Goal: Navigation & Orientation: Understand site structure

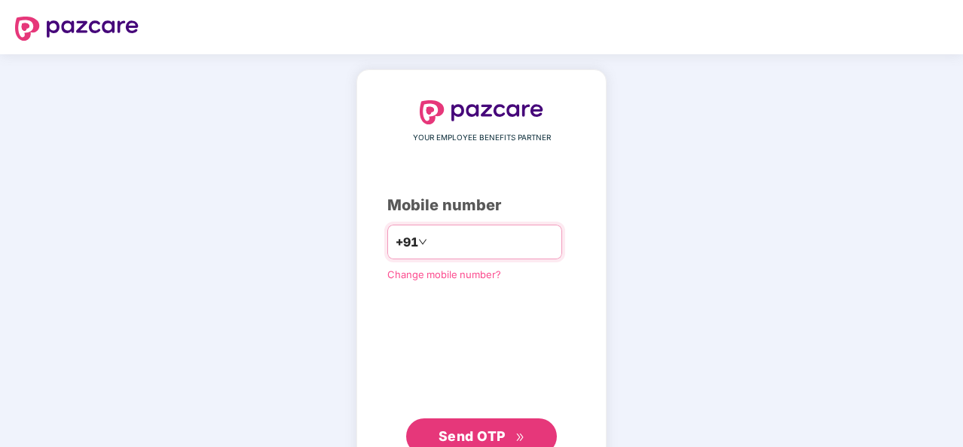
type input "**********"
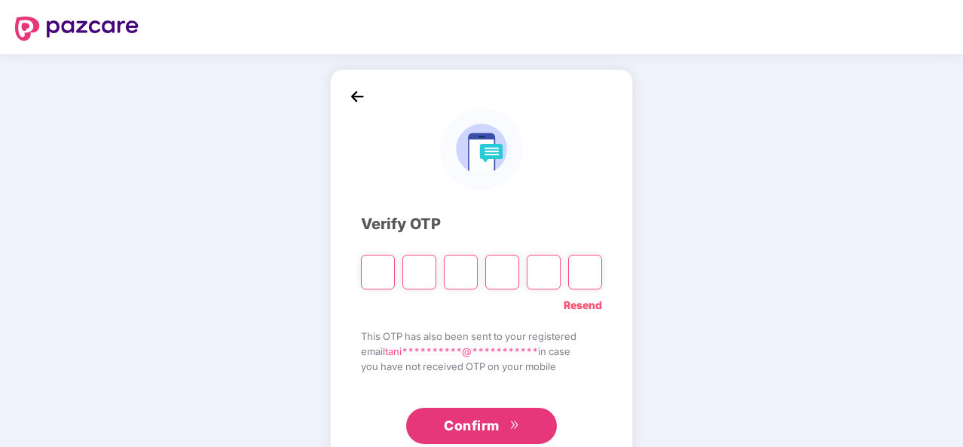
type input "*"
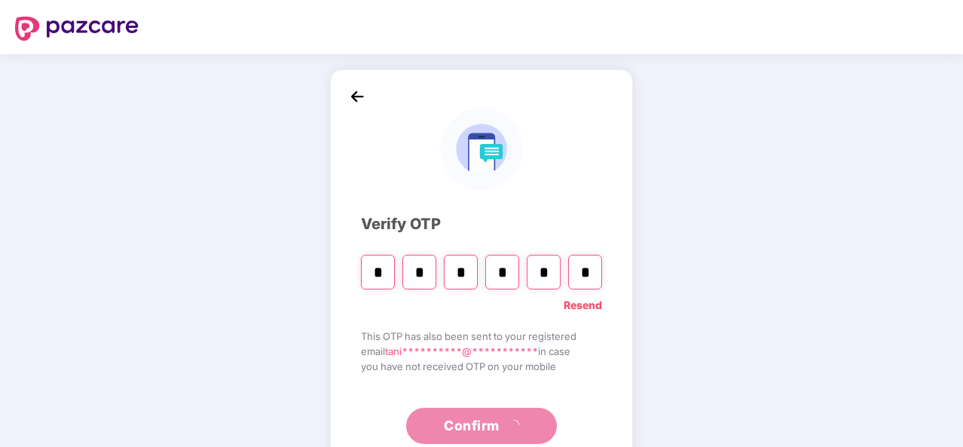
type input "*"
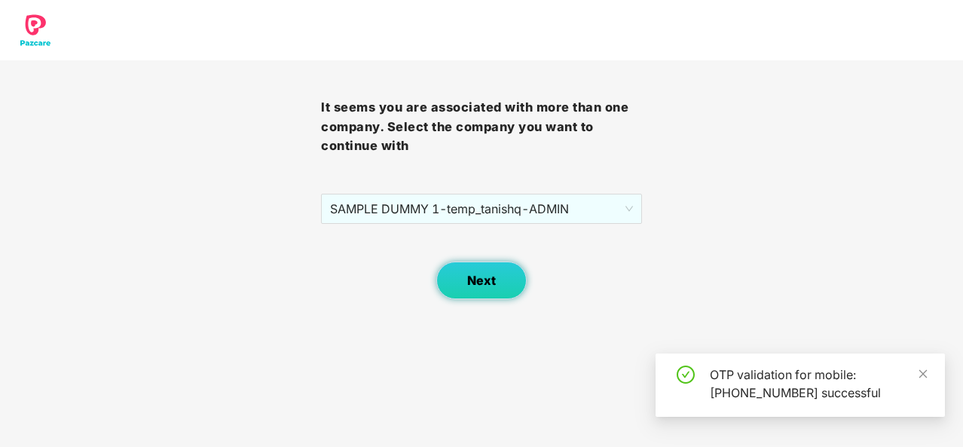
click at [485, 277] on span "Next" at bounding box center [481, 281] width 29 height 14
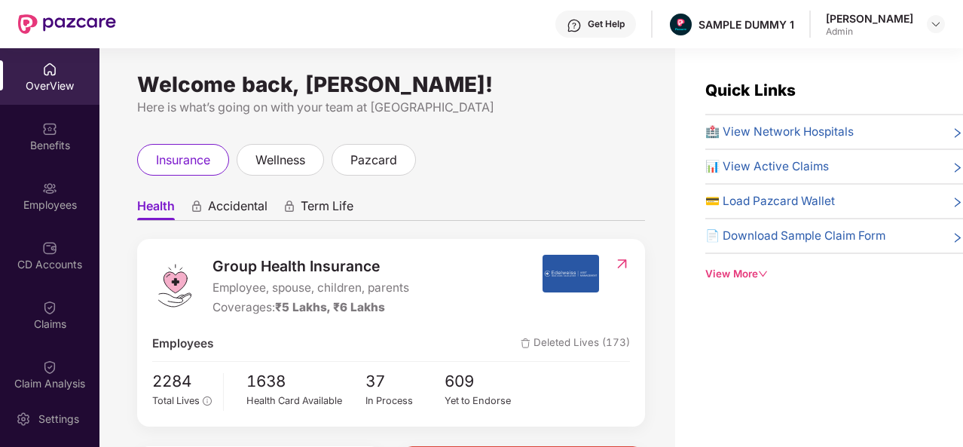
click at [622, 20] on div "Get Help" at bounding box center [606, 24] width 37 height 12
click at [448, 198] on ul "Health Accidental Term Life" at bounding box center [391, 206] width 508 height 30
click at [72, 147] on div "Benefits" at bounding box center [49, 145] width 99 height 15
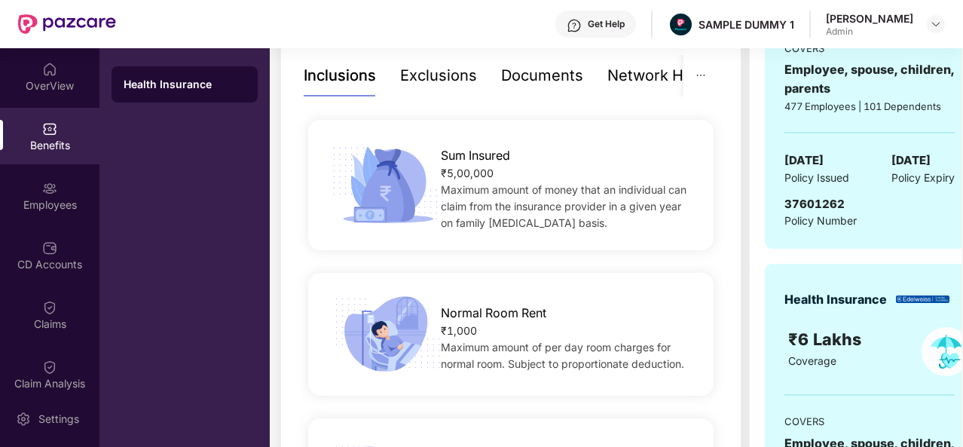
scroll to position [325, 0]
click at [455, 90] on div "Exclusions" at bounding box center [438, 76] width 77 height 41
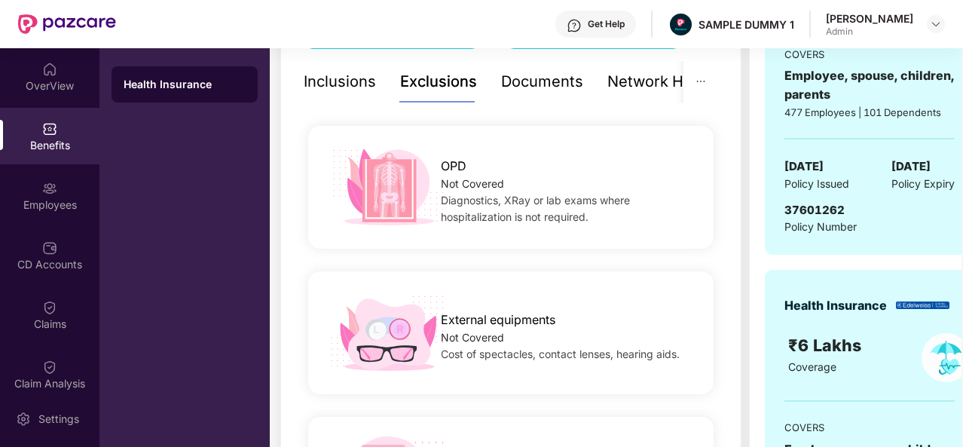
scroll to position [319, 0]
click at [544, 85] on div "Documents" at bounding box center [542, 82] width 82 height 23
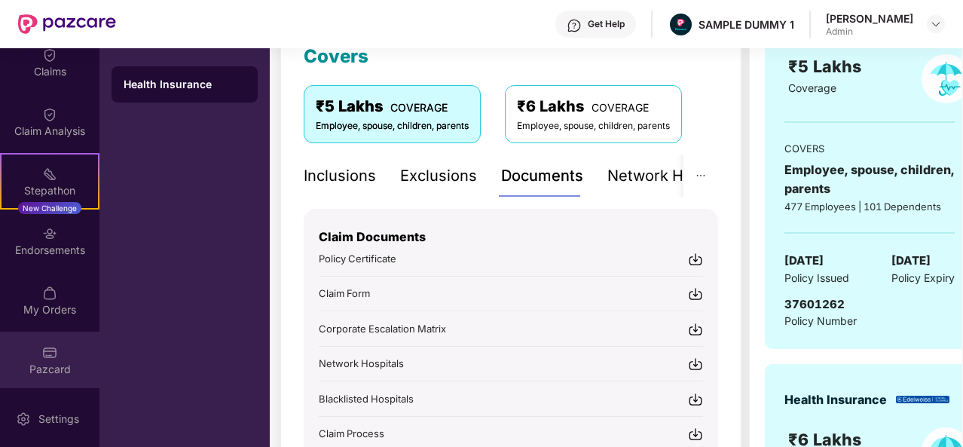
scroll to position [218, 0]
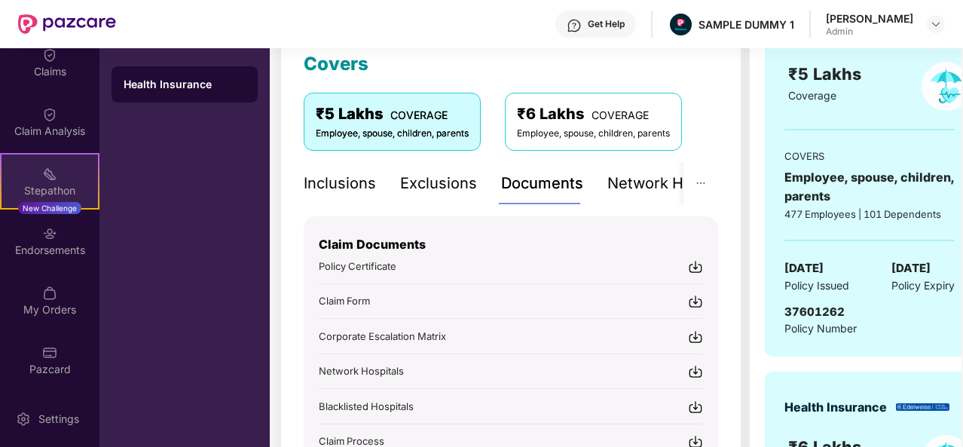
click at [33, 177] on div "Stepathon New Challenge" at bounding box center [49, 181] width 99 height 57
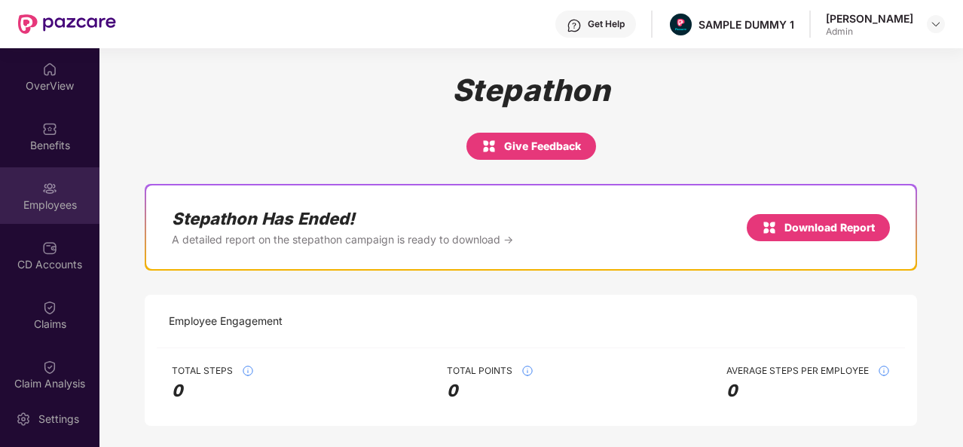
click at [55, 179] on div "Employees" at bounding box center [49, 195] width 99 height 57
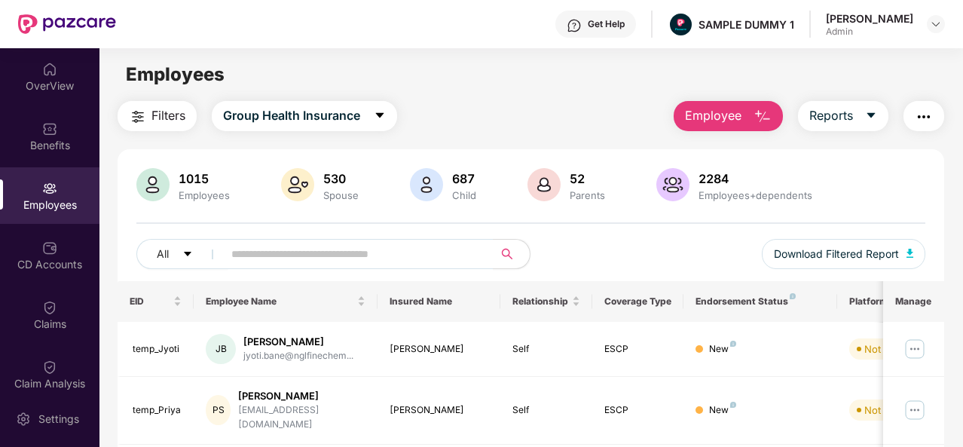
click at [939, 118] on button "button" at bounding box center [924, 116] width 41 height 30
click at [613, 228] on div "1015 Employees 530 Spouse 687 Child [DEMOGRAPHIC_DATA] Parents 2284 Employees+d…" at bounding box center [531, 224] width 827 height 113
click at [930, 116] on img "button" at bounding box center [924, 117] width 18 height 18
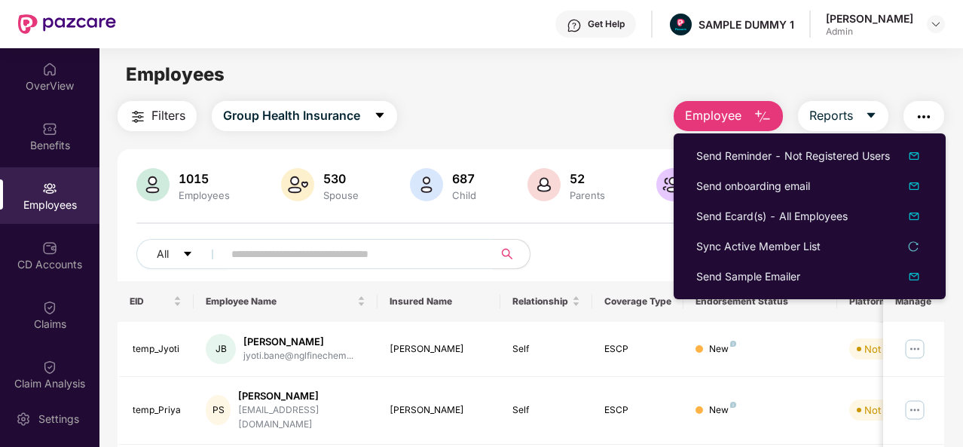
click at [922, 115] on img "button" at bounding box center [924, 117] width 18 height 18
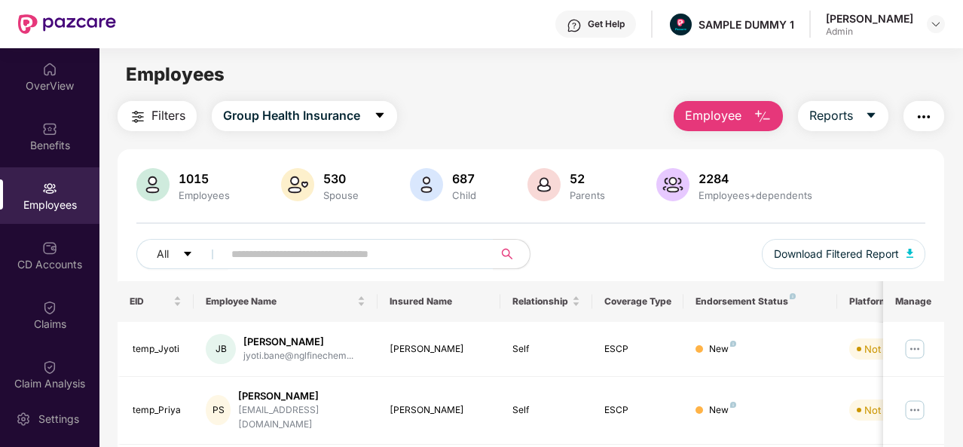
click at [758, 108] on img "button" at bounding box center [763, 117] width 18 height 18
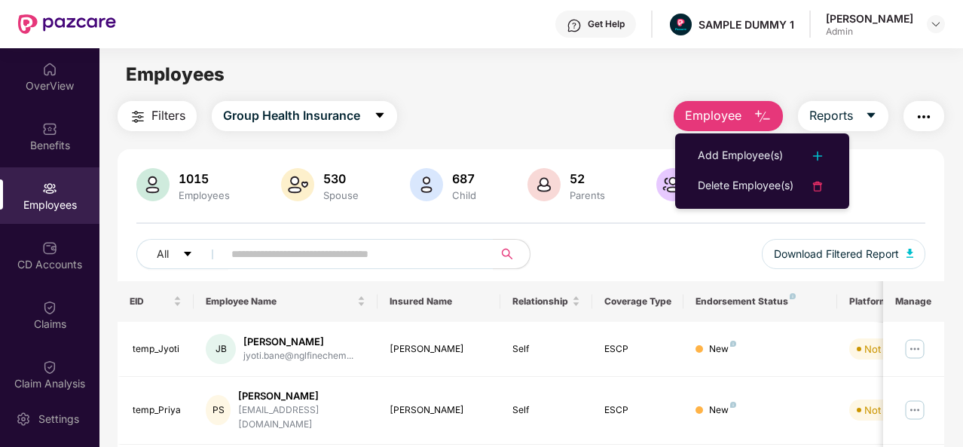
click at [797, 82] on div "Employees" at bounding box center [530, 74] width 863 height 29
